Goal: Navigation & Orientation: Go to known website

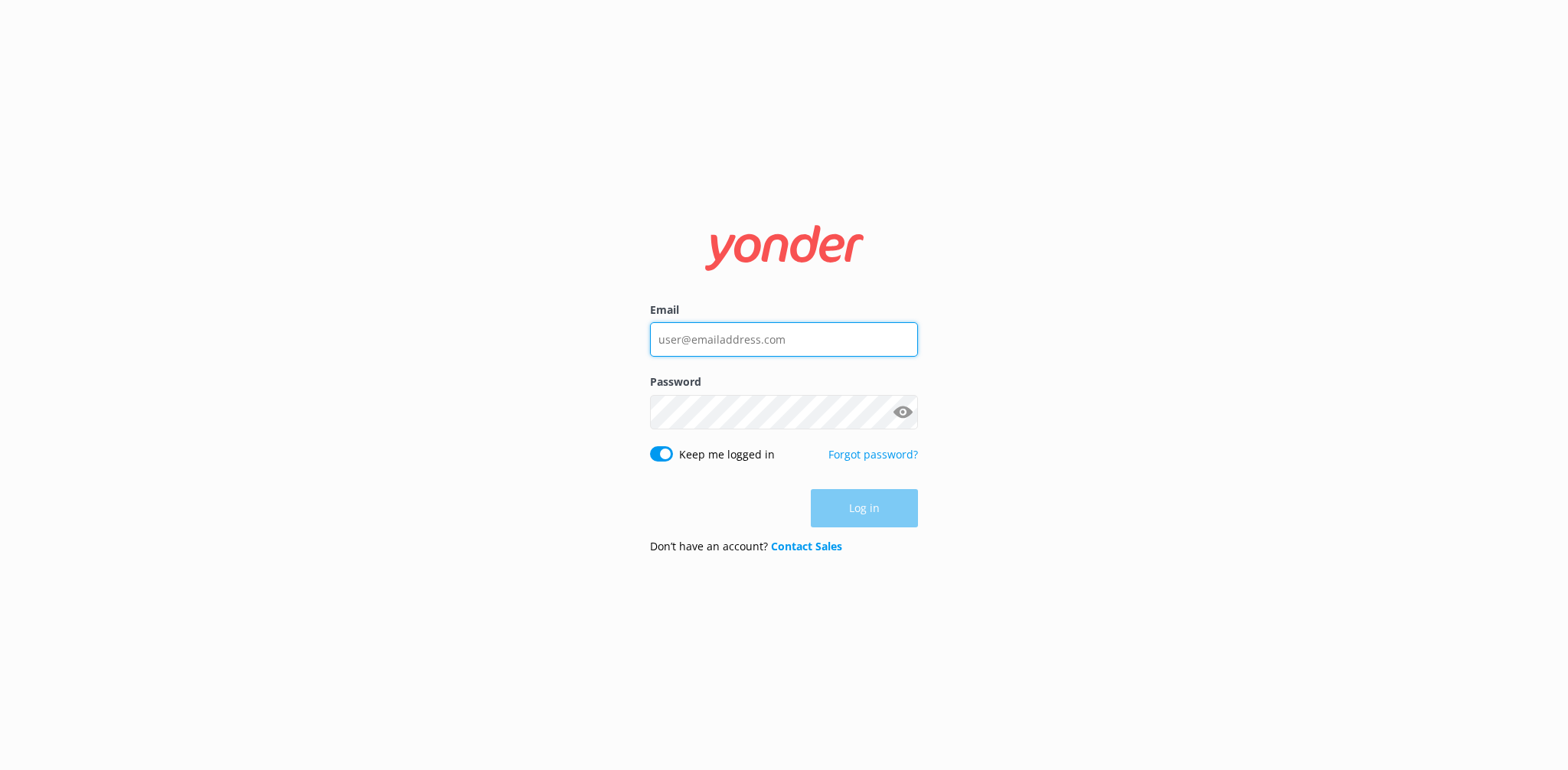
type input "[EMAIL_ADDRESS][DOMAIN_NAME]"
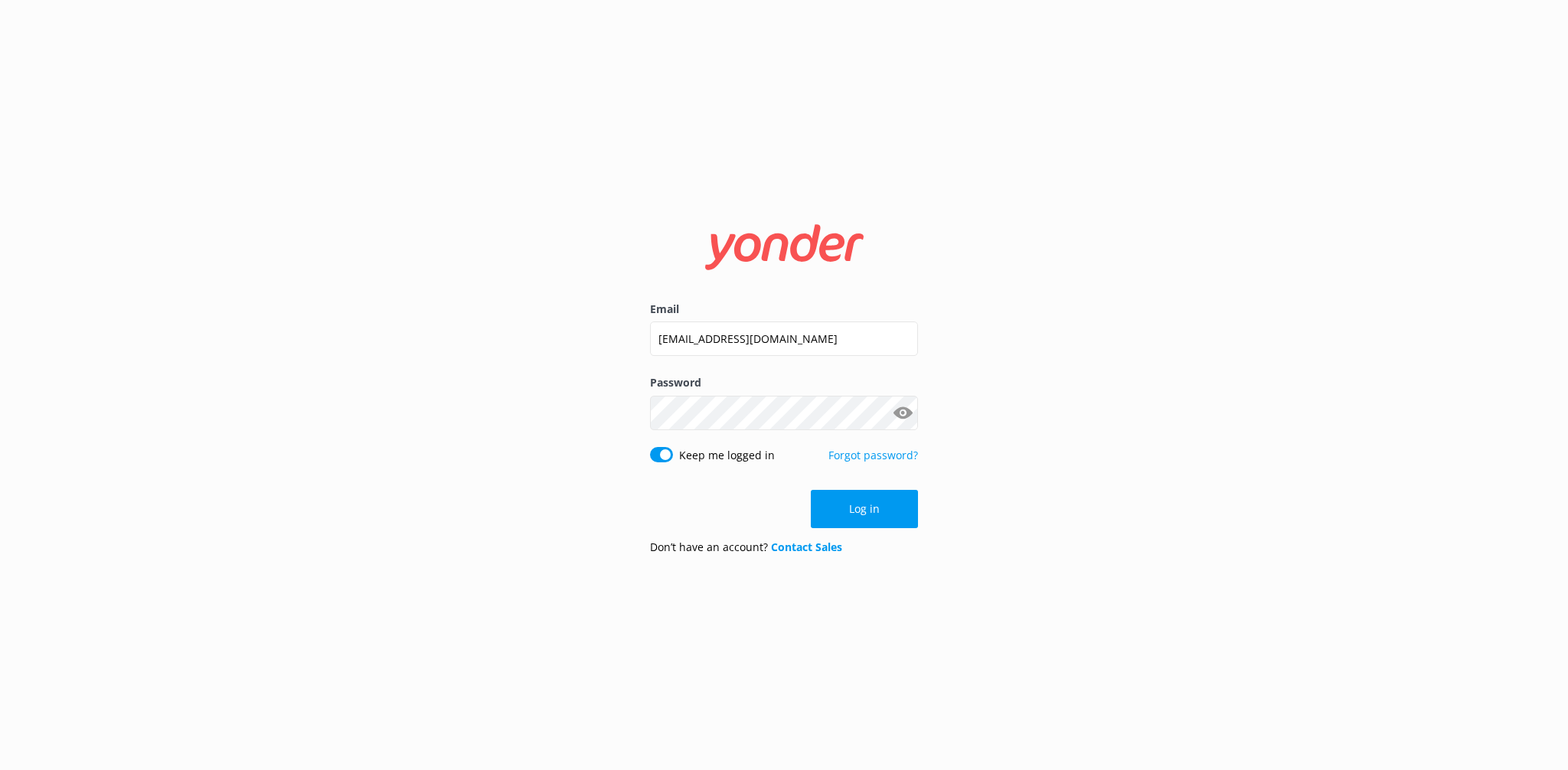
click at [870, 513] on div "Log in" at bounding box center [784, 509] width 268 height 38
click at [870, 513] on button "Log in" at bounding box center [865, 509] width 107 height 38
